Goal: Communication & Community: Answer question/provide support

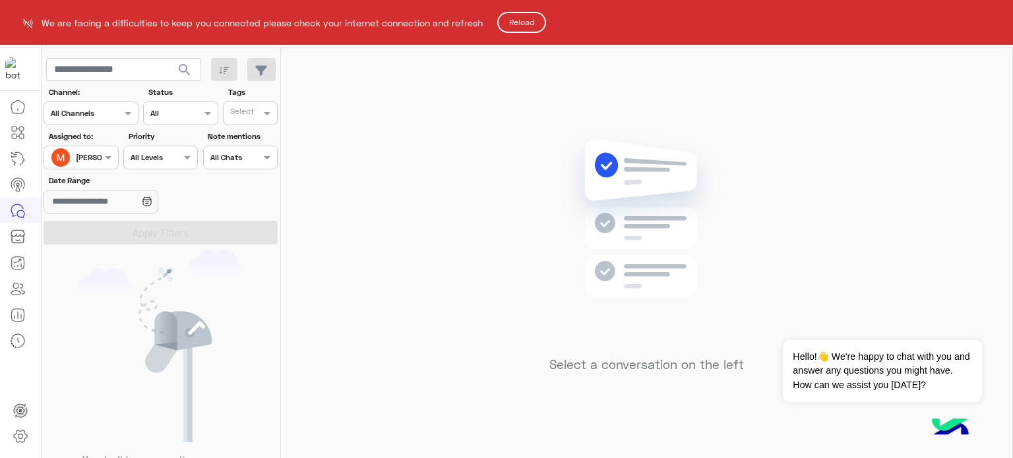
click at [528, 23] on button "Reload" at bounding box center [521, 22] width 49 height 21
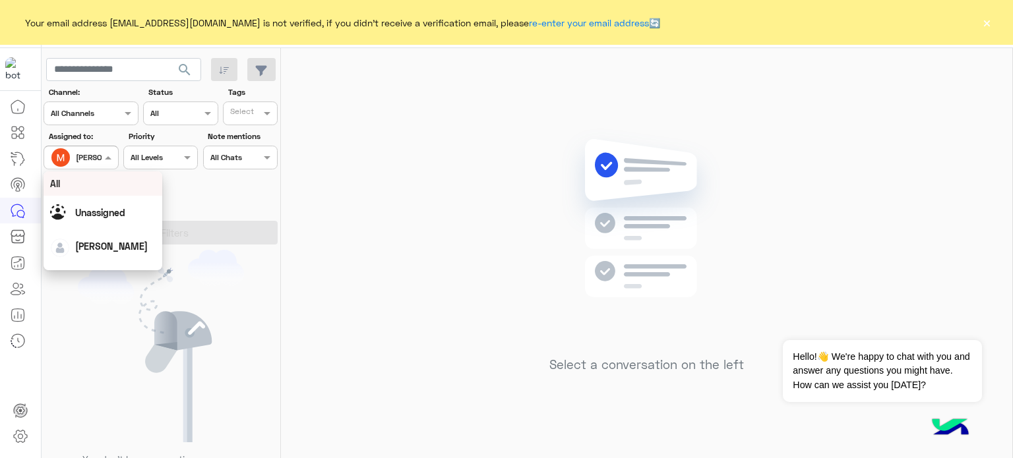
click at [99, 156] on div at bounding box center [80, 156] width 73 height 13
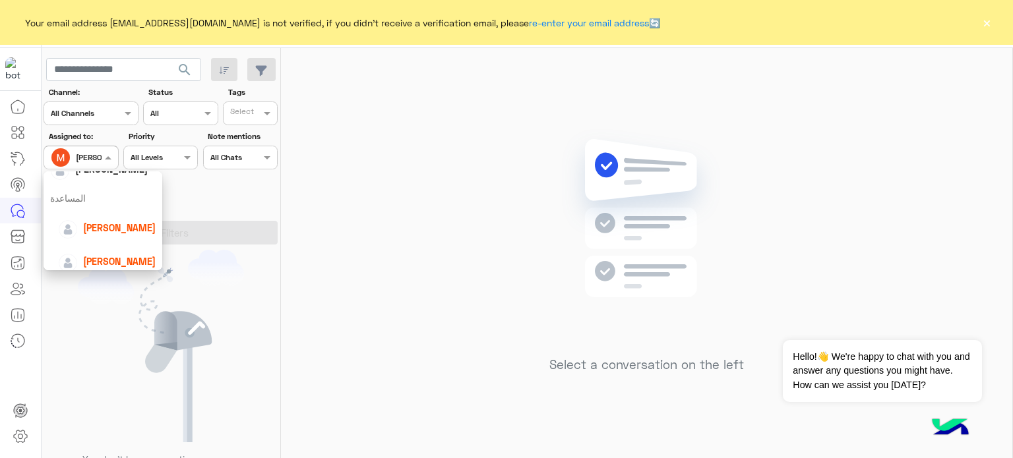
scroll to position [81, 0]
click at [123, 217] on div "lobna Mounir" at bounding box center [119, 224] width 73 height 14
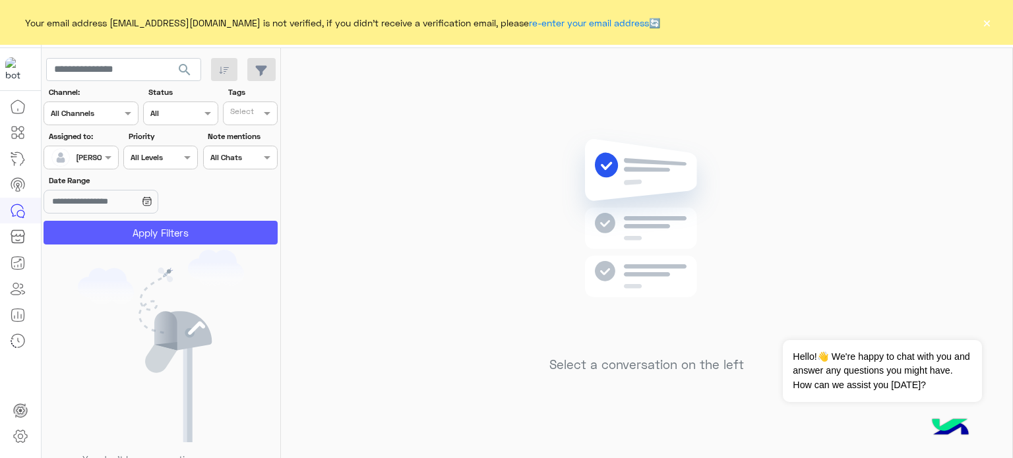
click at [198, 241] on button "Apply Filters" at bounding box center [161, 233] width 234 height 24
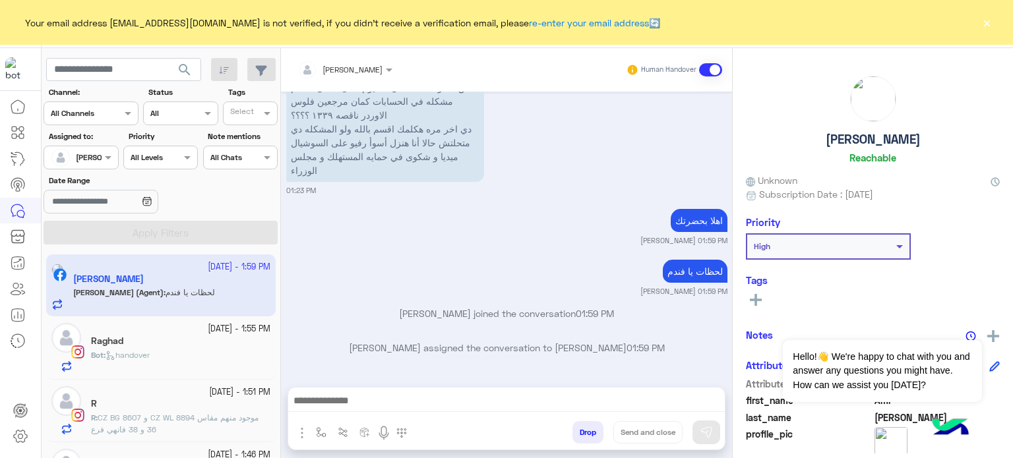
click at [985, 21] on button "×" at bounding box center [986, 22] width 13 height 13
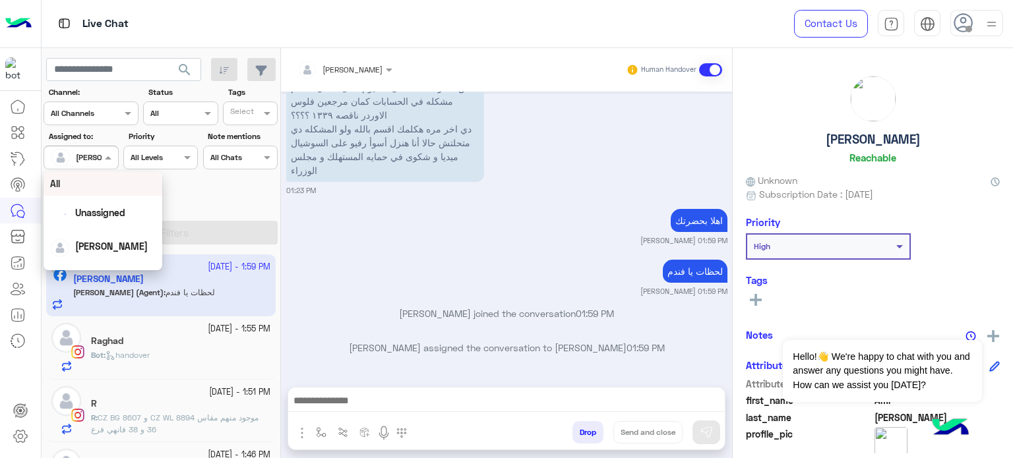
click at [80, 164] on div "lobna Mounir" at bounding box center [76, 157] width 50 height 26
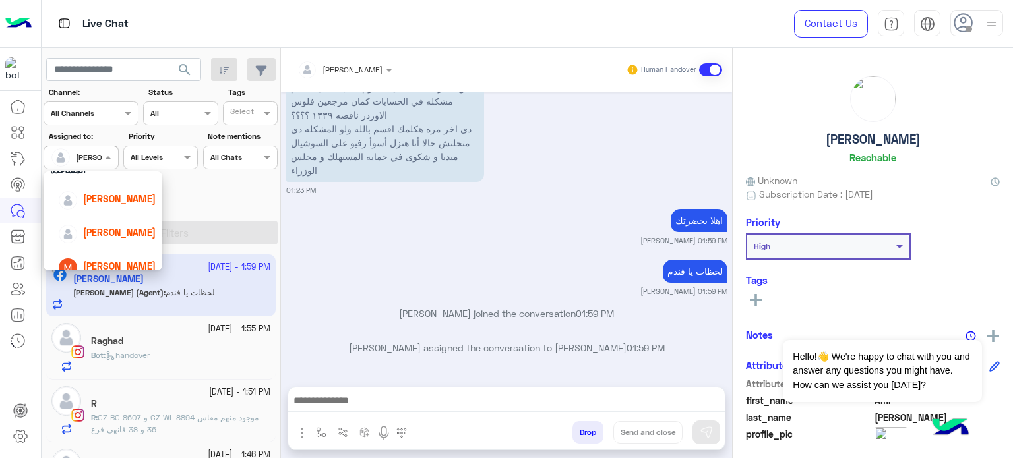
scroll to position [98, 0]
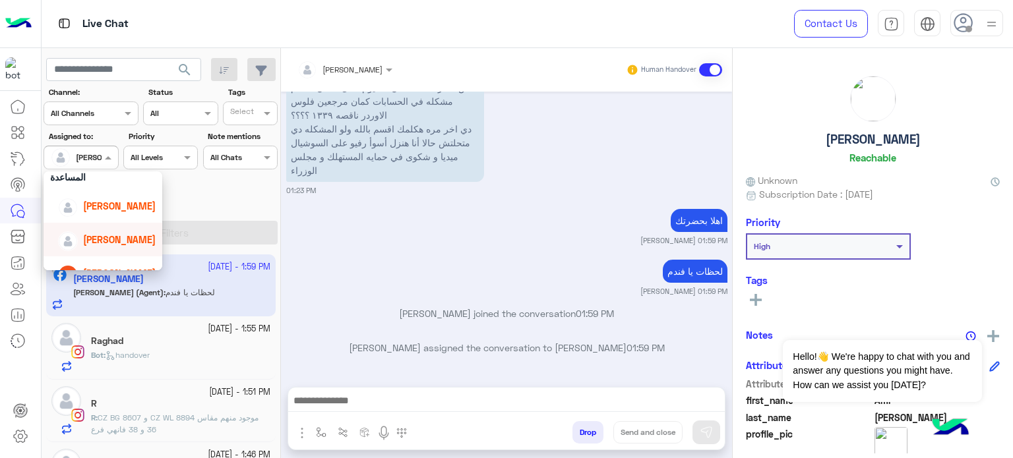
click at [92, 240] on span "Nada Khaled" at bounding box center [119, 239] width 73 height 11
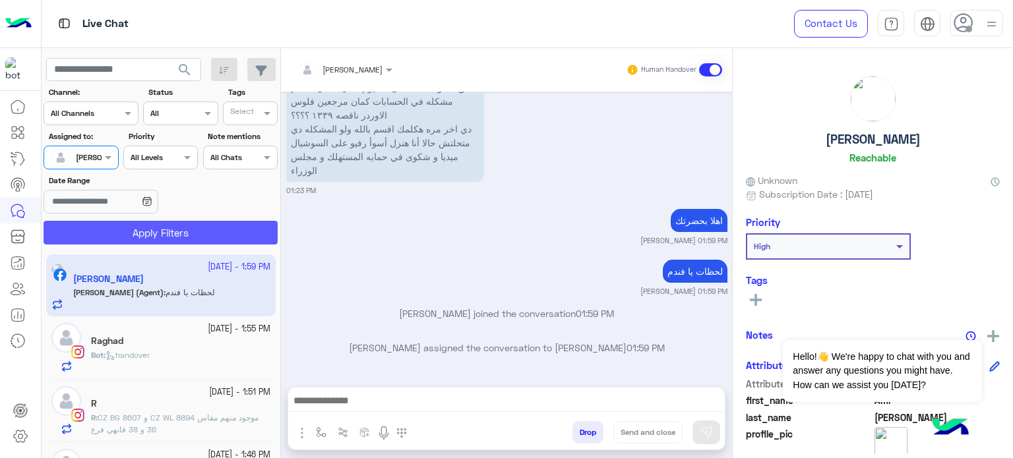
click at [158, 232] on button "Apply Filters" at bounding box center [161, 233] width 234 height 24
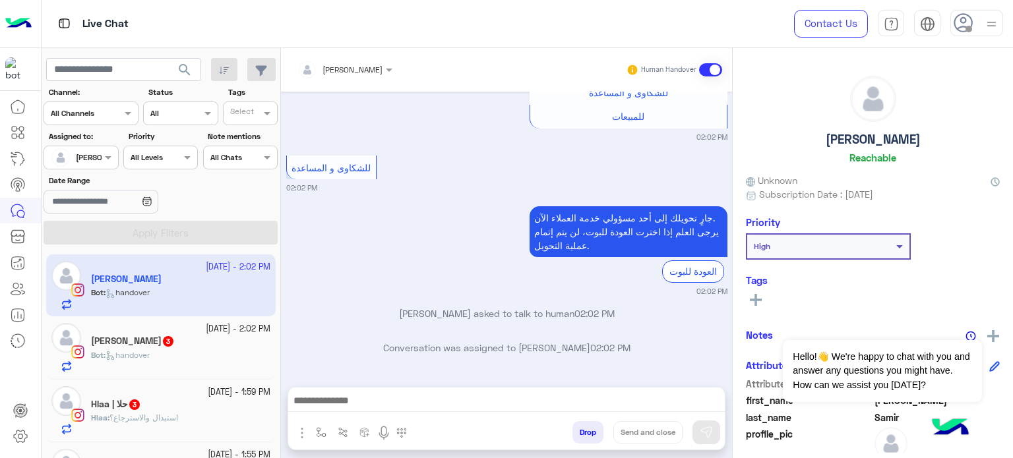
click at [409, 270] on div "جارٍ تحويلك إلى أحد مسؤولي خدمة العملاء الآن. يرجى العلم إذا اخترت العودة للبوت…" at bounding box center [506, 250] width 441 height 94
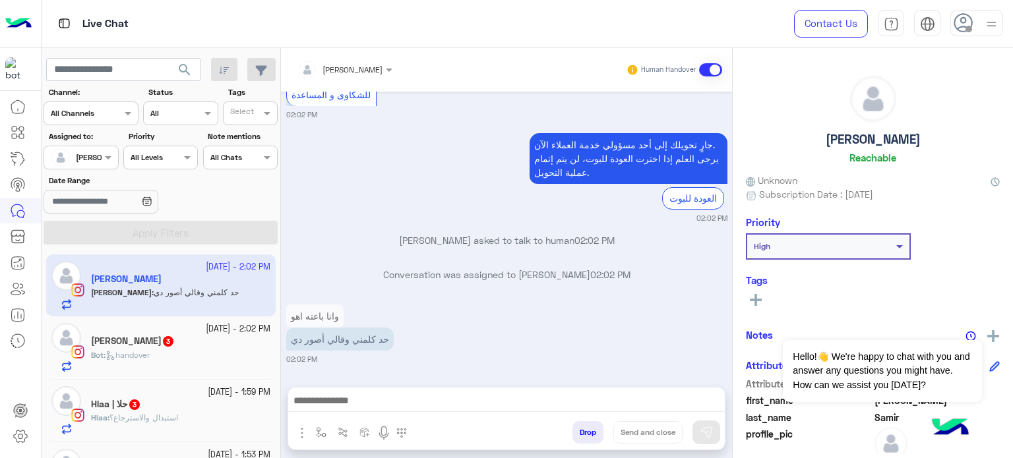
click at [92, 153] on div at bounding box center [80, 156] width 73 height 13
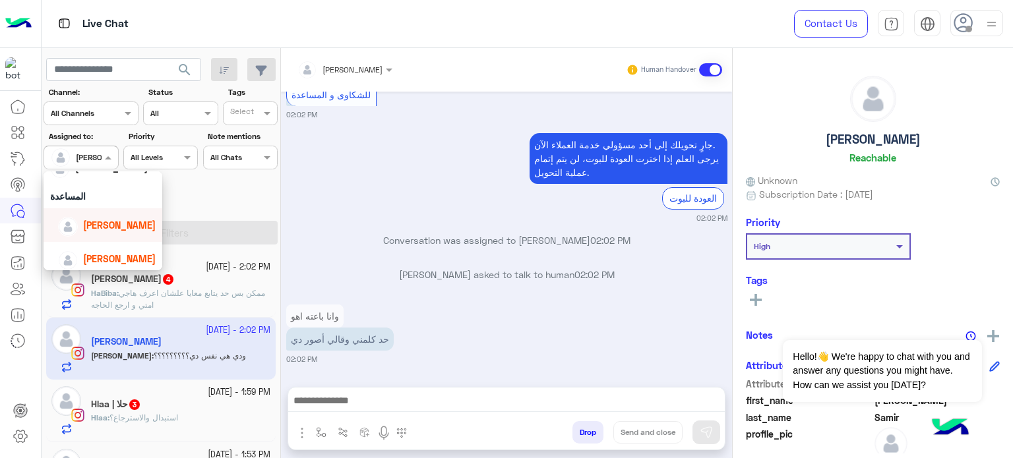
scroll to position [539, 0]
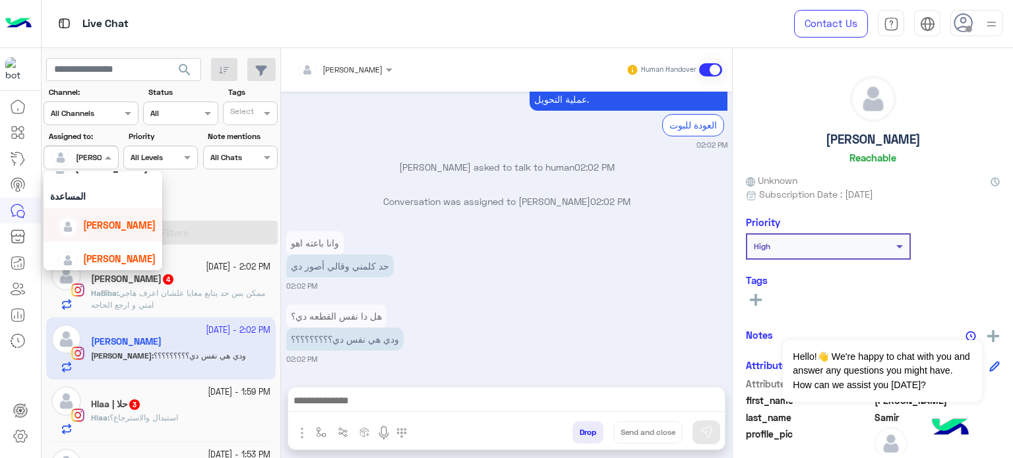
click at [104, 231] on div "lobna Mounir" at bounding box center [119, 225] width 73 height 14
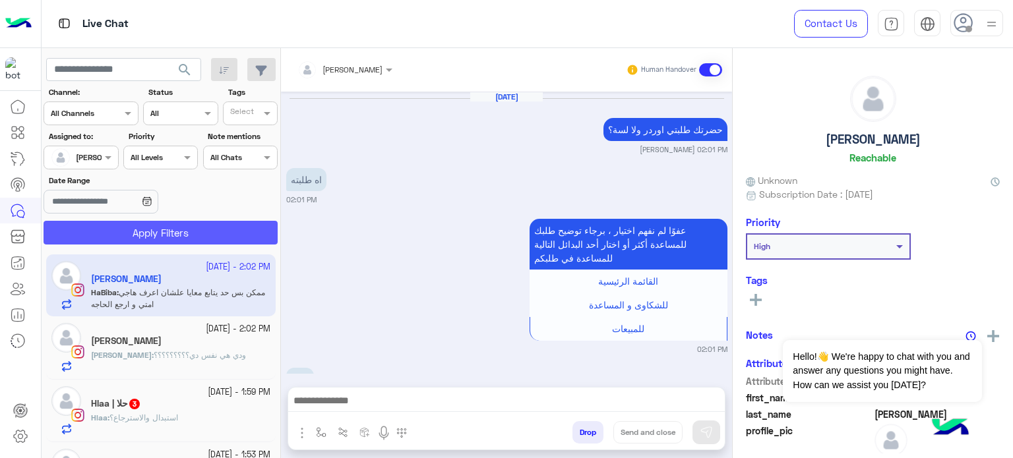
scroll to position [476, 0]
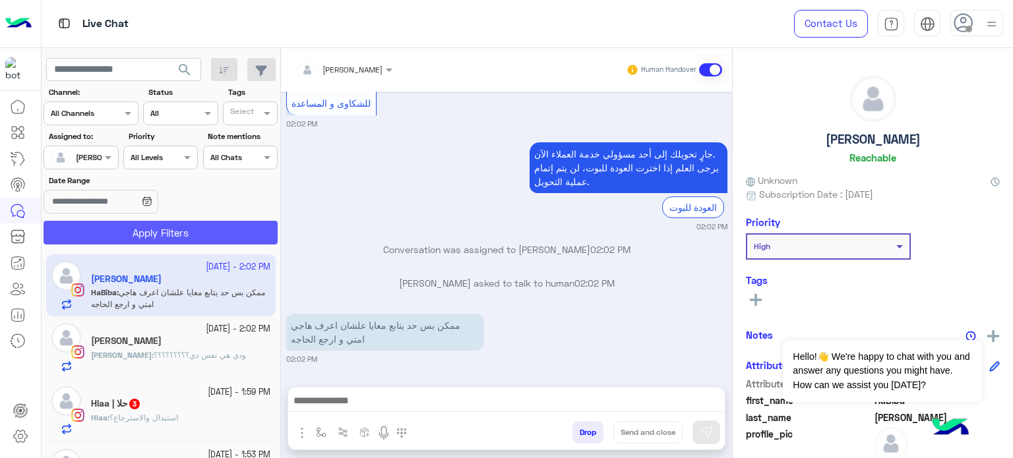
click at [148, 229] on button "Apply Filters" at bounding box center [161, 233] width 234 height 24
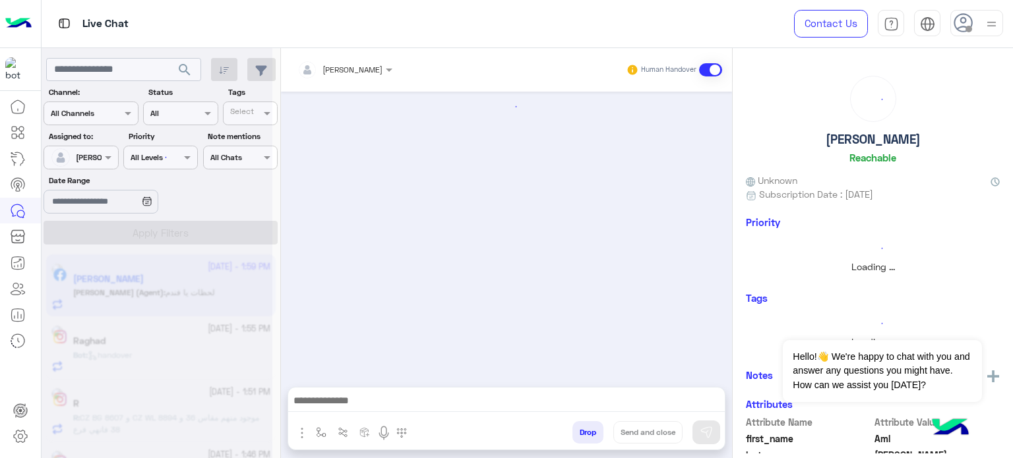
scroll to position [469, 0]
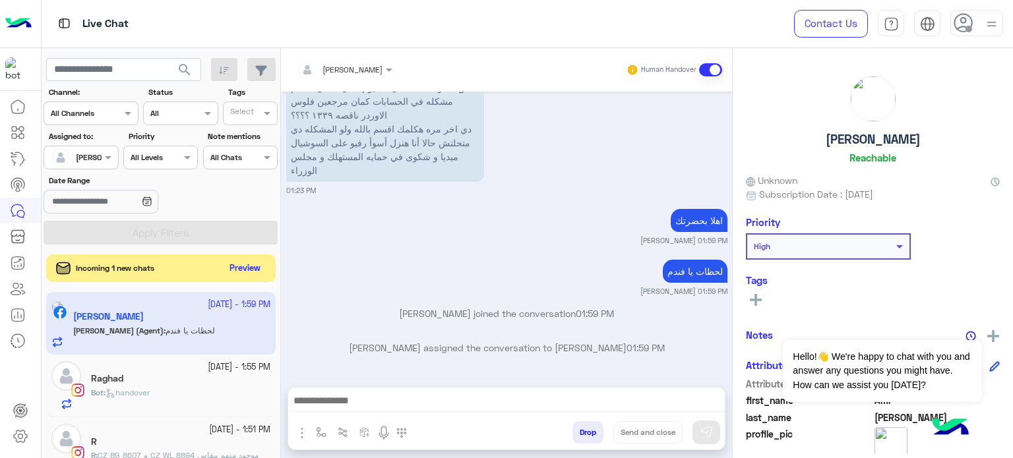
click at [253, 264] on button "Preview" at bounding box center [245, 269] width 41 height 18
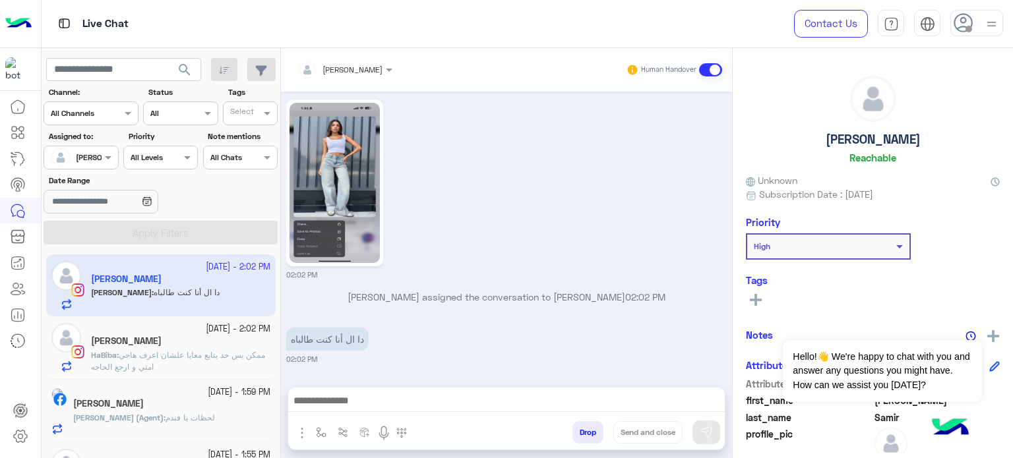
scroll to position [731, 0]
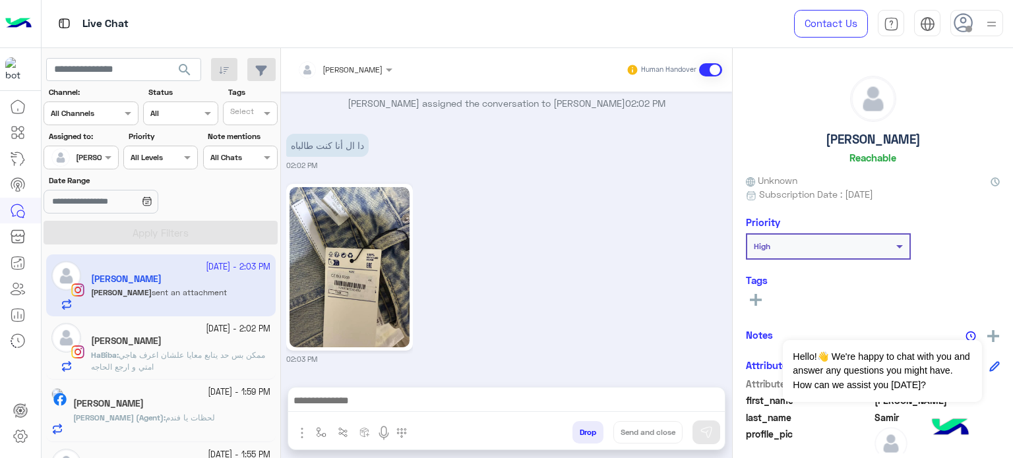
click at [602, 322] on div "02:03 PM" at bounding box center [506, 273] width 441 height 184
click at [591, 321] on div "02:03 PM" at bounding box center [506, 273] width 441 height 184
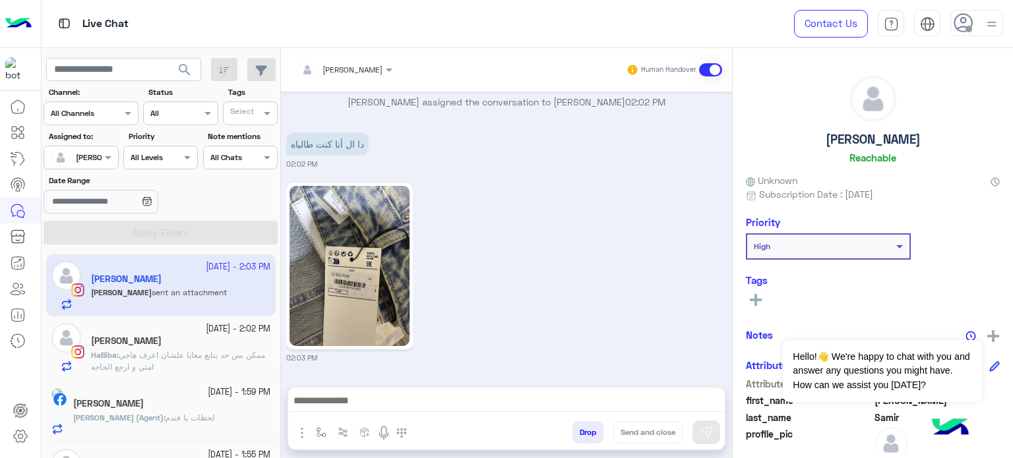
click at [558, 266] on div "Sep 26, 2025 عفوًا لم نفهم اختيار ، برجاء توضيح طلبك للمساعدة أكثر أو اختار أحد…" at bounding box center [506, 233] width 451 height 282
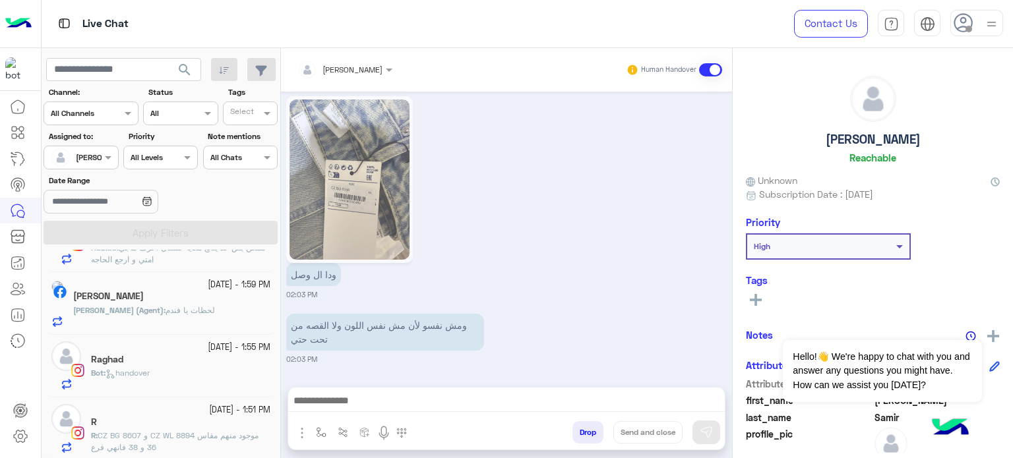
scroll to position [179, 0]
